Goal: Check status

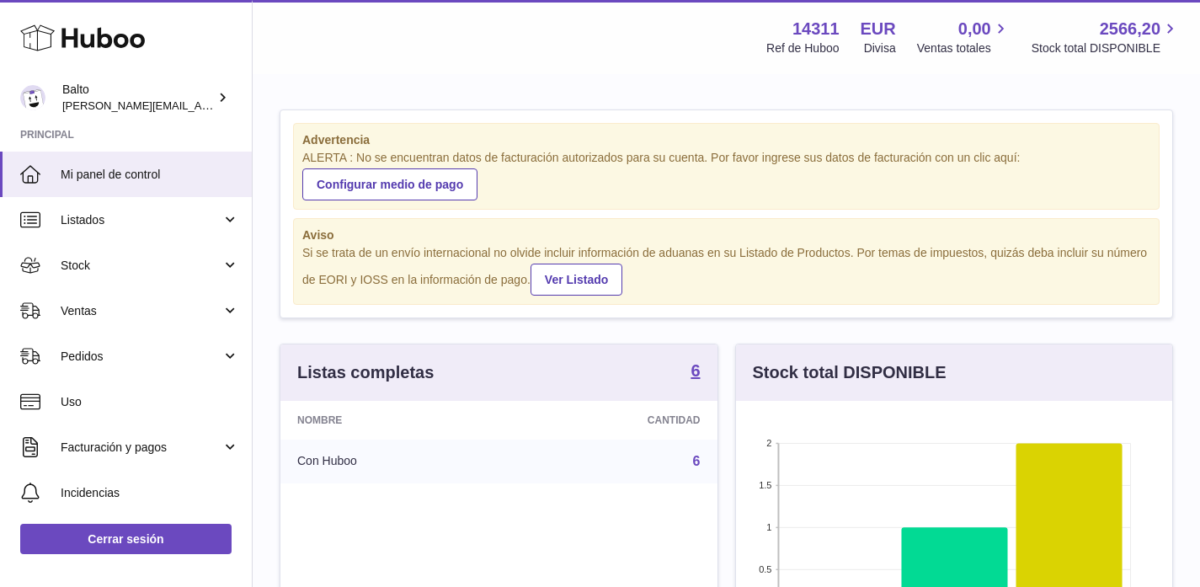
scroll to position [263, 436]
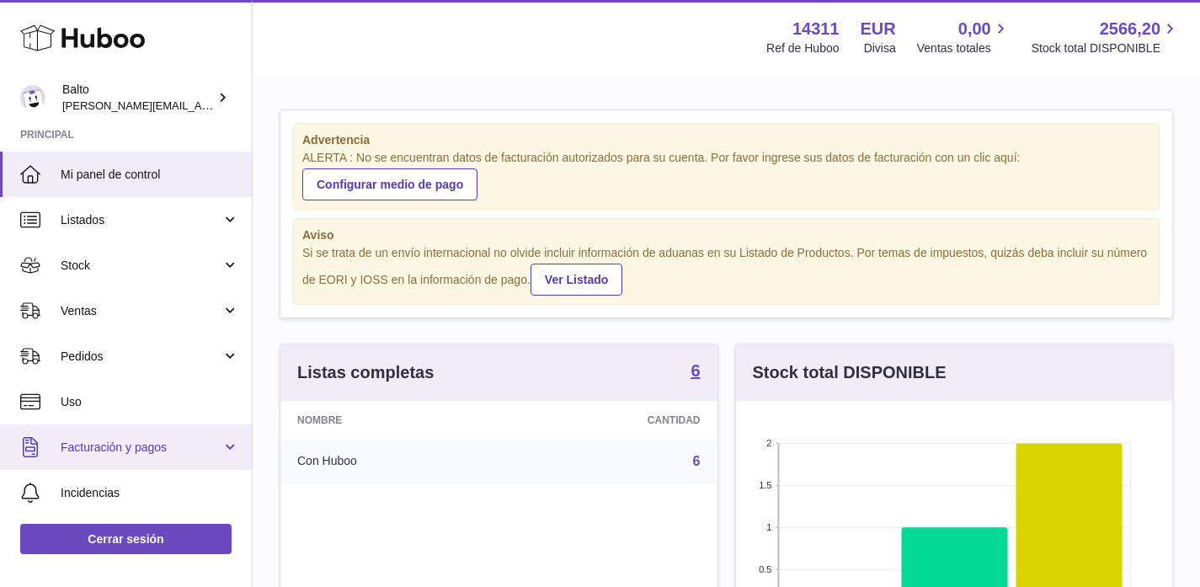
click at [123, 452] on span "Facturación y pagos" at bounding box center [141, 447] width 161 height 16
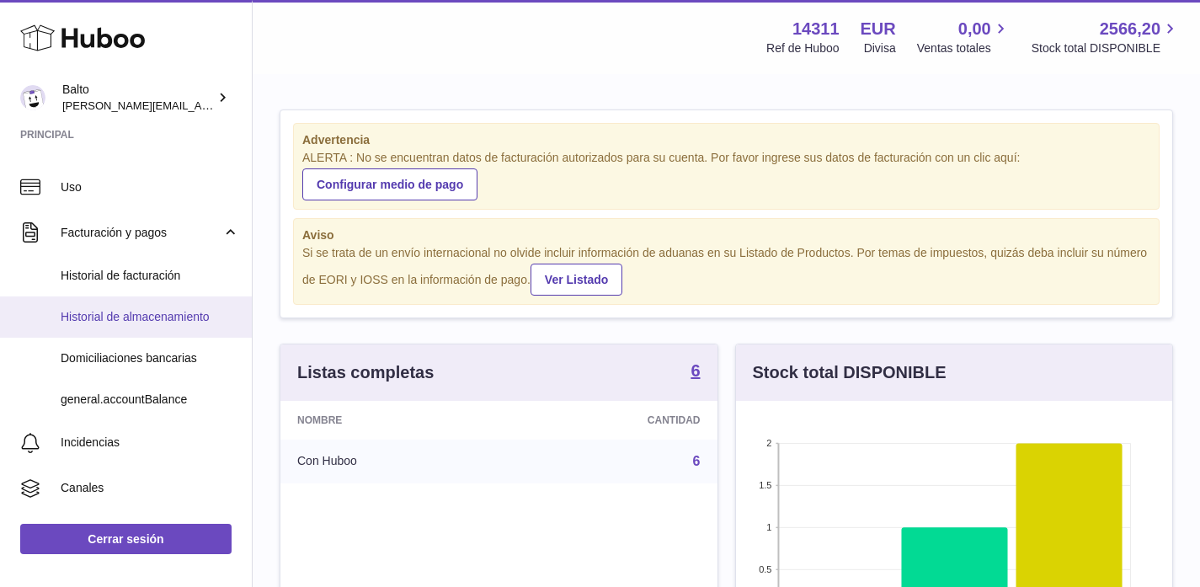
scroll to position [216, 0]
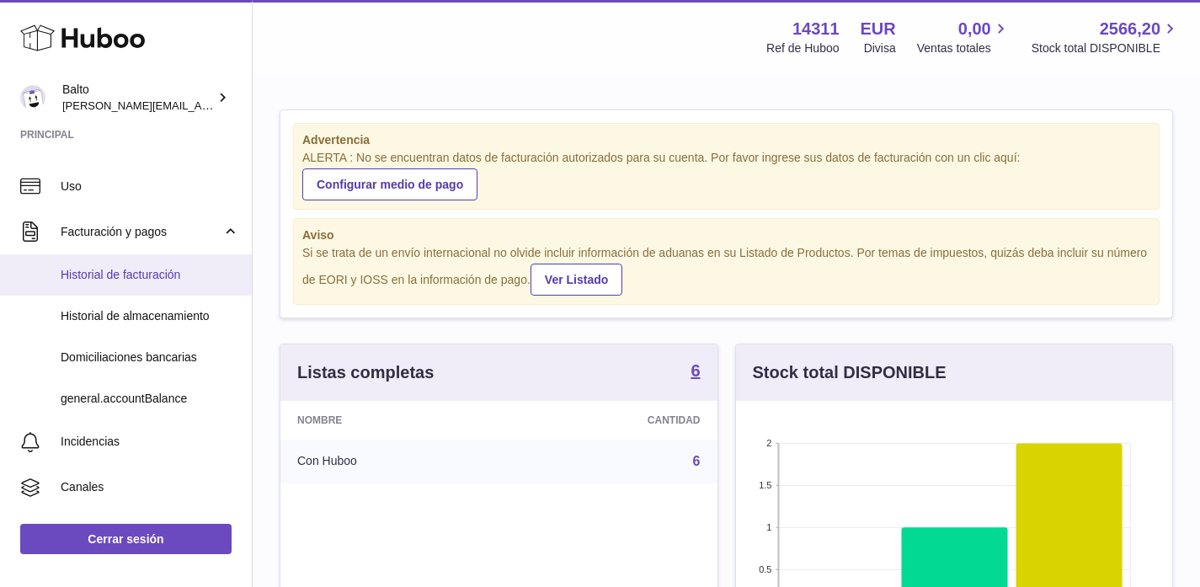
click at [120, 288] on link "Historial de facturación" at bounding box center [126, 274] width 252 height 41
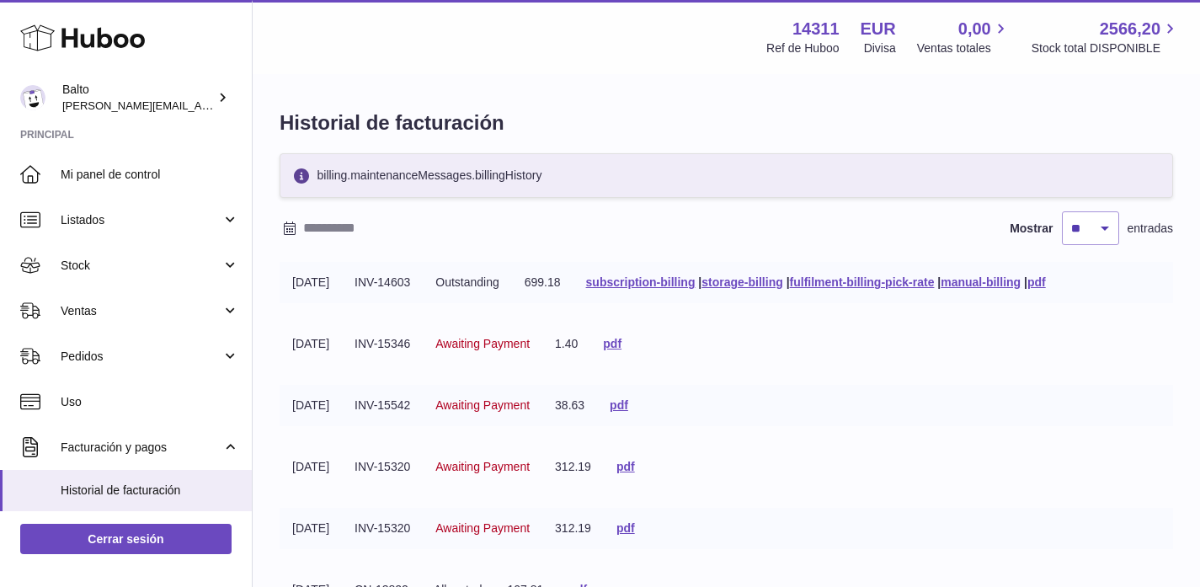
click at [476, 285] on span "Outstanding" at bounding box center [467, 281] width 64 height 13
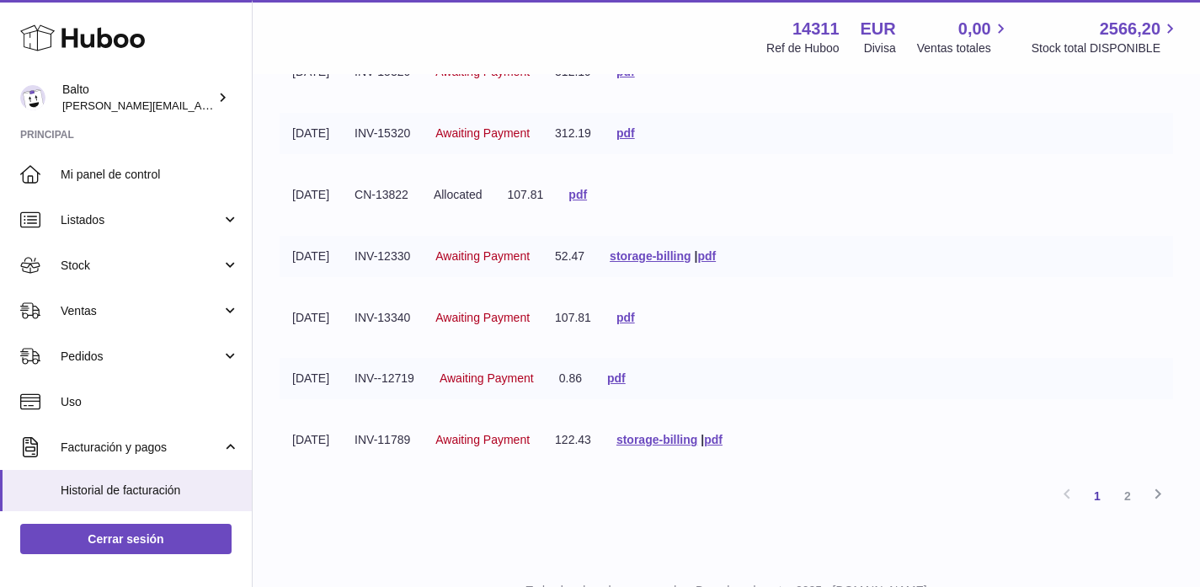
scroll to position [410, 0]
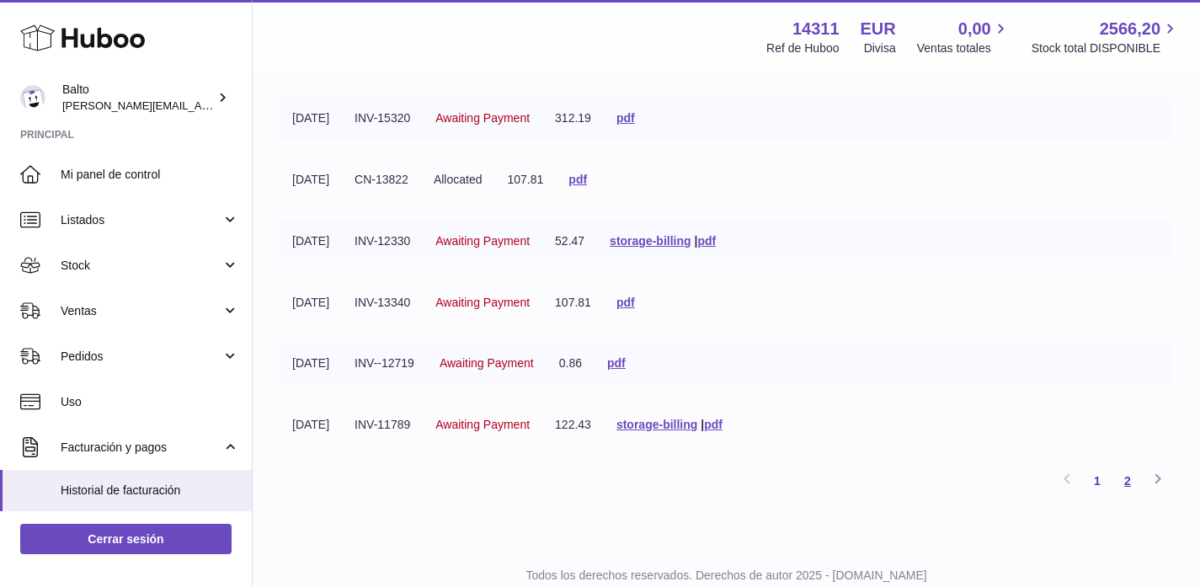
click at [1135, 481] on link "2" at bounding box center [1127, 481] width 30 height 30
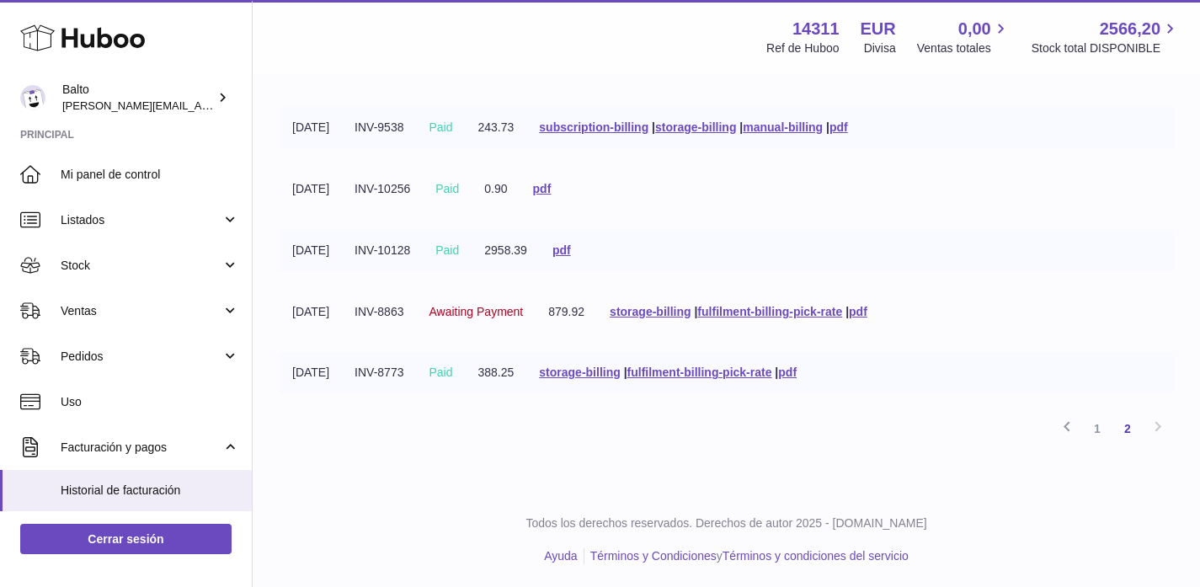
scroll to position [403, 0]
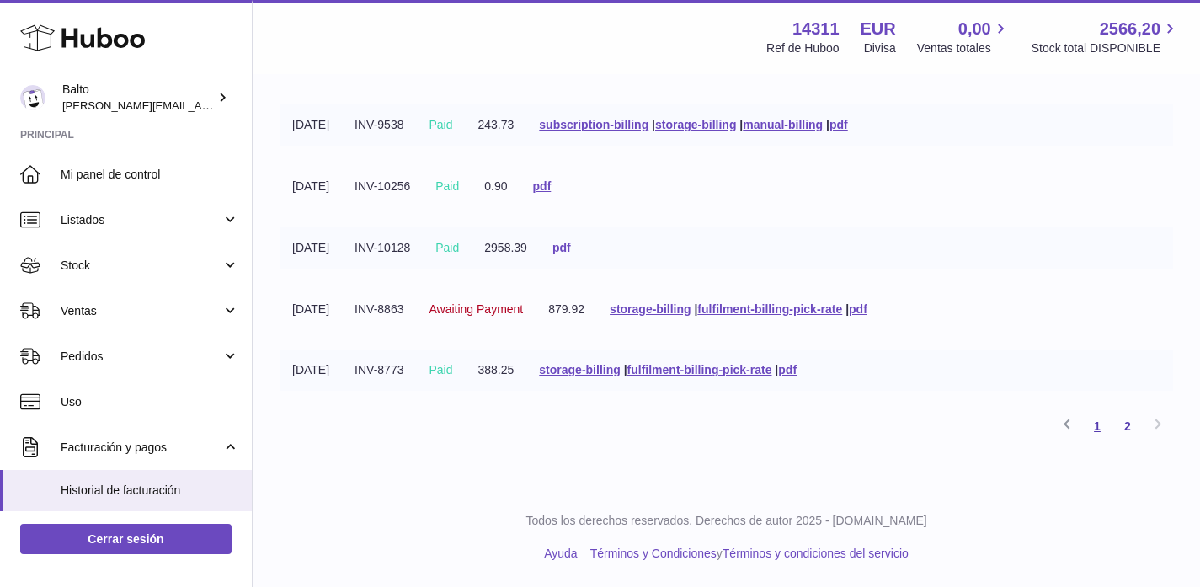
click at [1097, 425] on link "1" at bounding box center [1097, 426] width 30 height 30
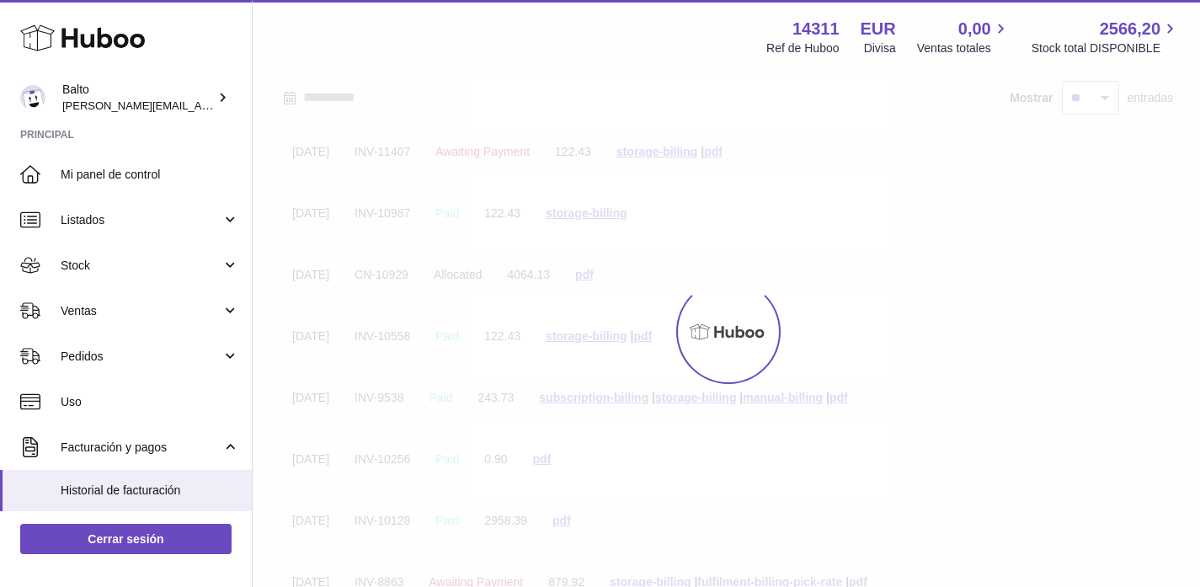
scroll to position [76, 0]
